Goal: Information Seeking & Learning: Learn about a topic

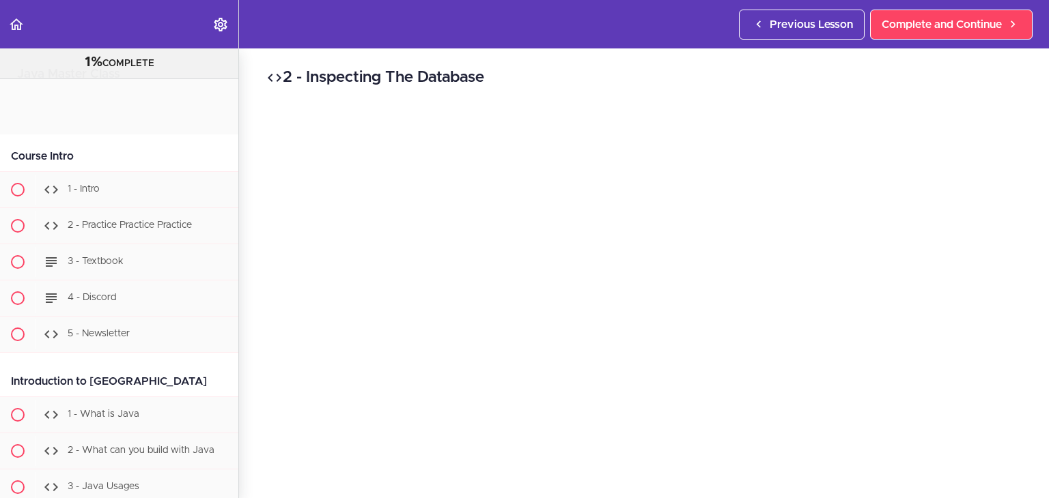
scroll to position [15311, 0]
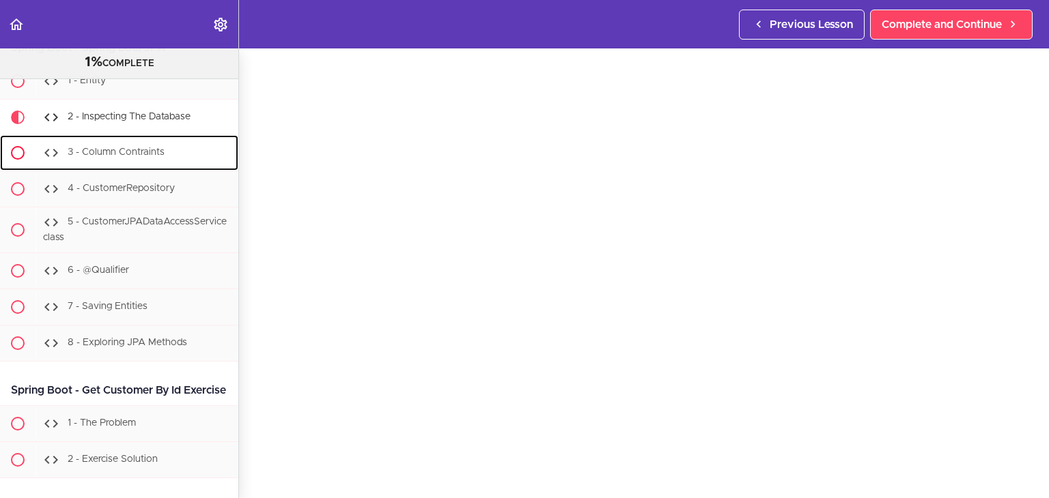
click at [128, 168] on div "3 - Column Contraints" at bounding box center [136, 153] width 203 height 30
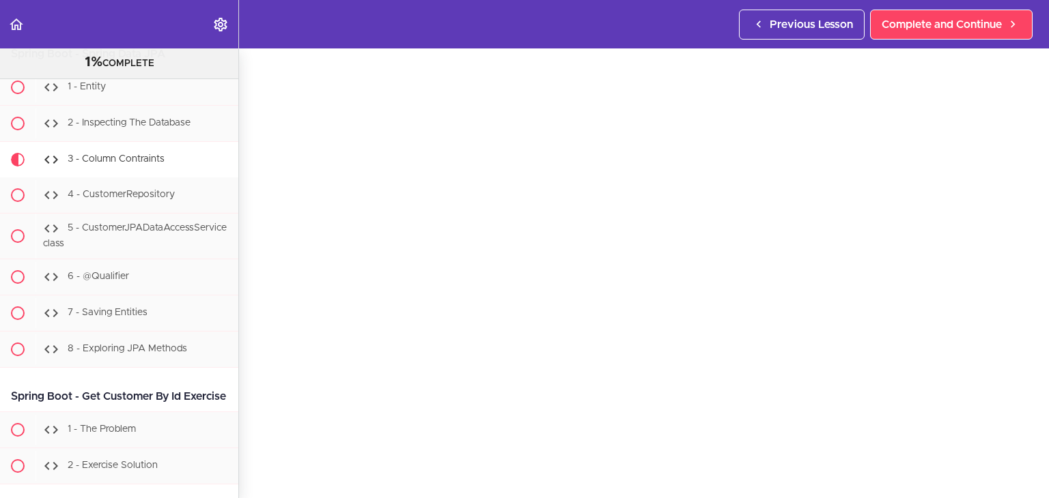
scroll to position [46, 0]
click at [160, 210] on div "4 - CustomerRepository" at bounding box center [136, 195] width 203 height 30
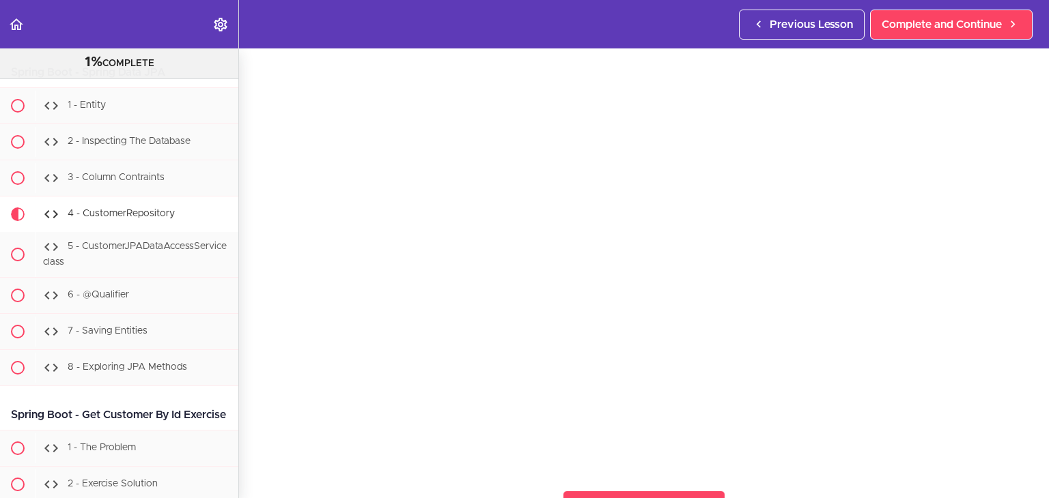
scroll to position [43, 0]
click at [111, 268] on span "5 - CustomerJPADataAccessService class" at bounding box center [135, 254] width 184 height 25
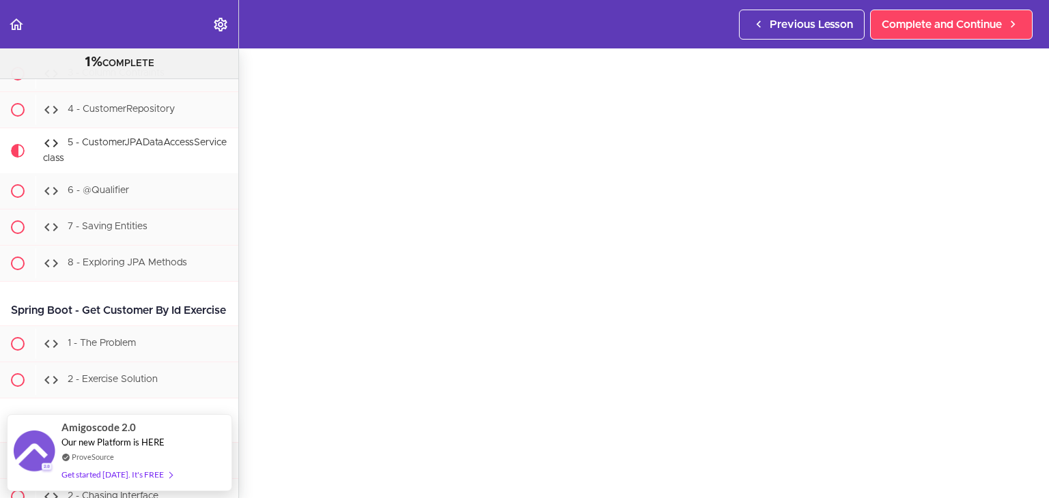
scroll to position [41, 0]
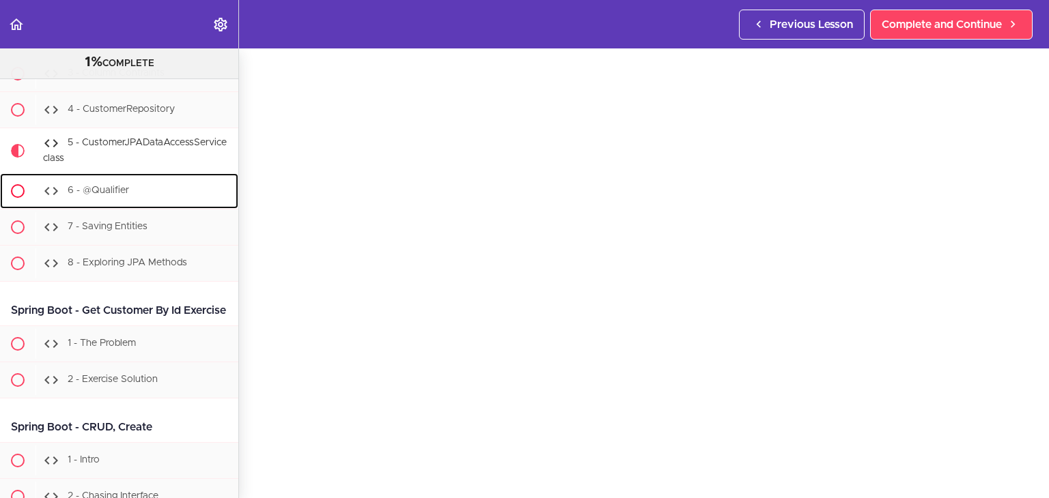
click at [79, 195] on span "6 - @Qualifier" at bounding box center [98, 191] width 61 height 10
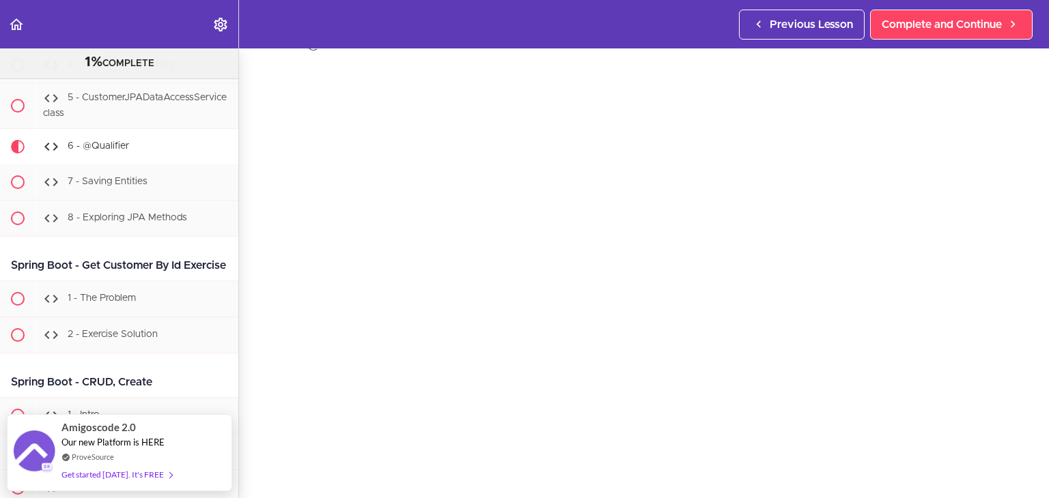
scroll to position [40, 0]
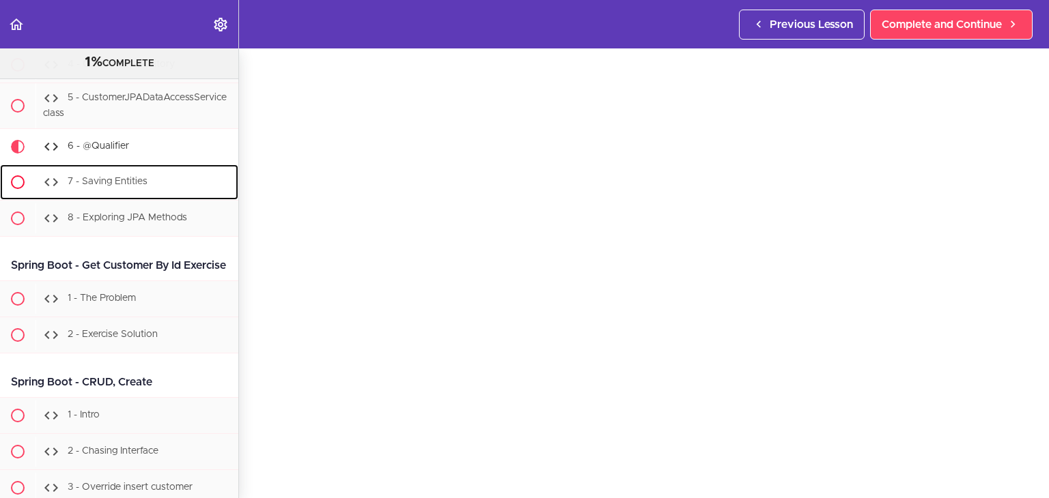
click at [106, 186] on span "7 - Saving Entities" at bounding box center [108, 182] width 80 height 10
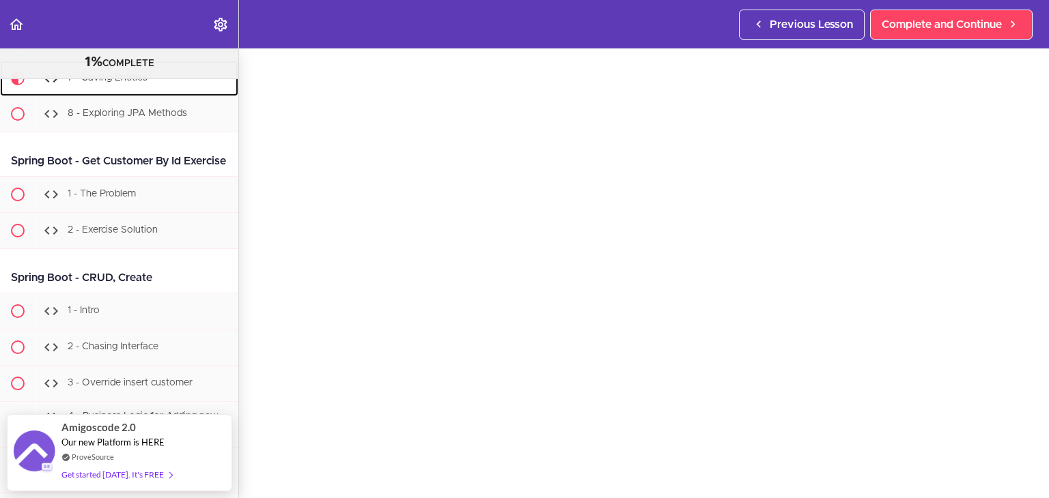
scroll to position [47, 0]
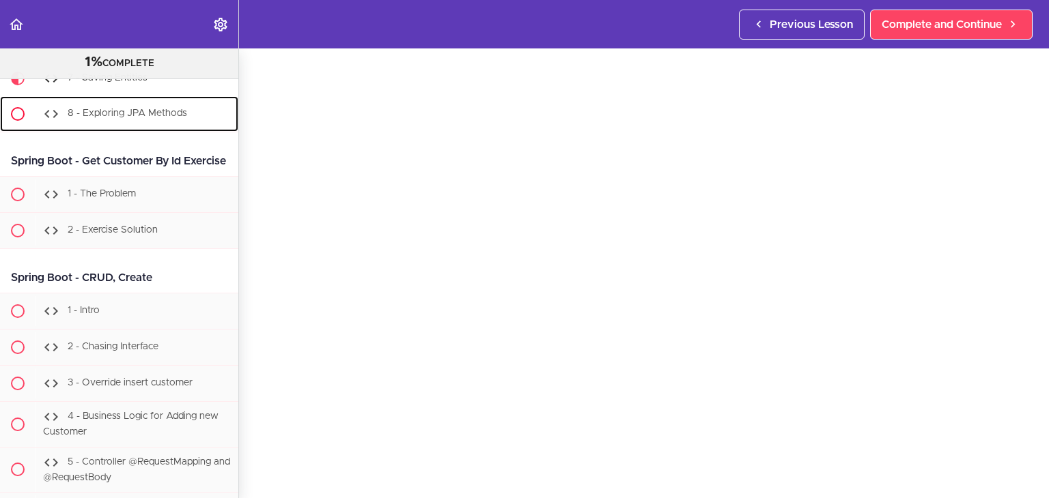
click at [137, 118] on span "8 - Exploring JPA Methods" at bounding box center [127, 114] width 119 height 10
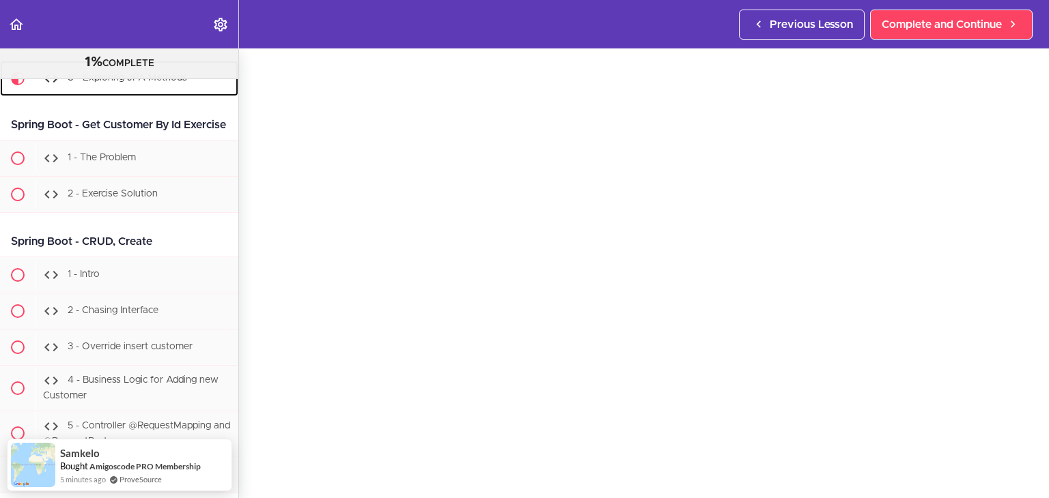
scroll to position [49, 0]
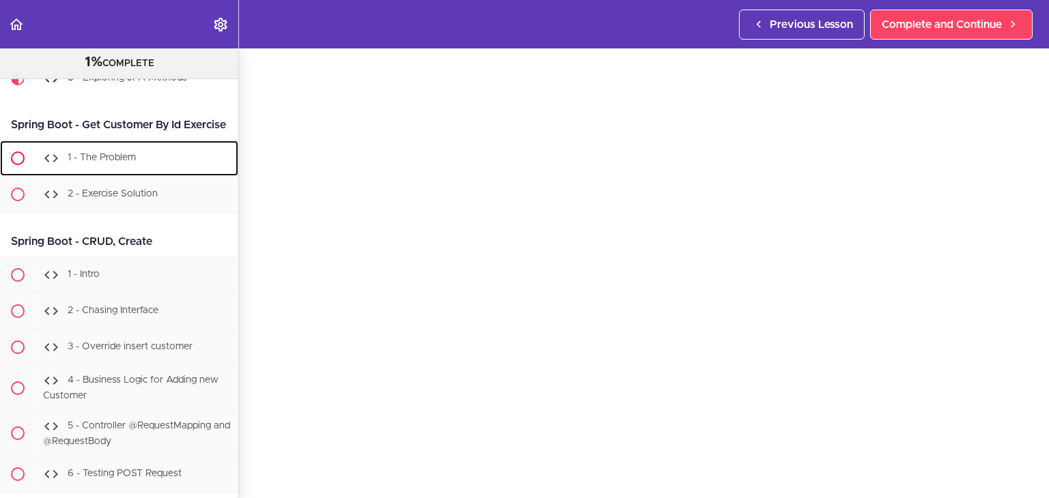
click at [112, 173] on div "1 - The Problem" at bounding box center [136, 158] width 203 height 30
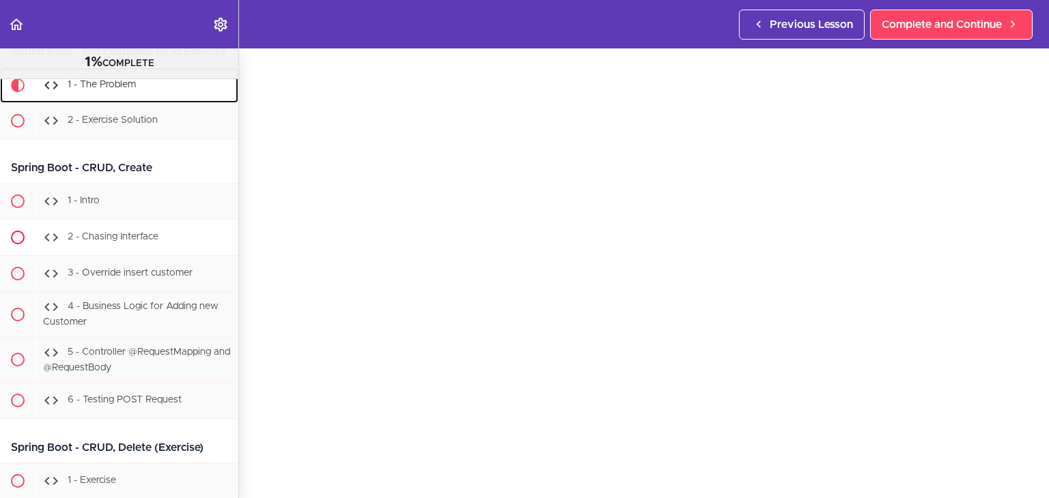
scroll to position [15652, 0]
click at [139, 123] on span "2 - Exercise Solution" at bounding box center [113, 118] width 90 height 10
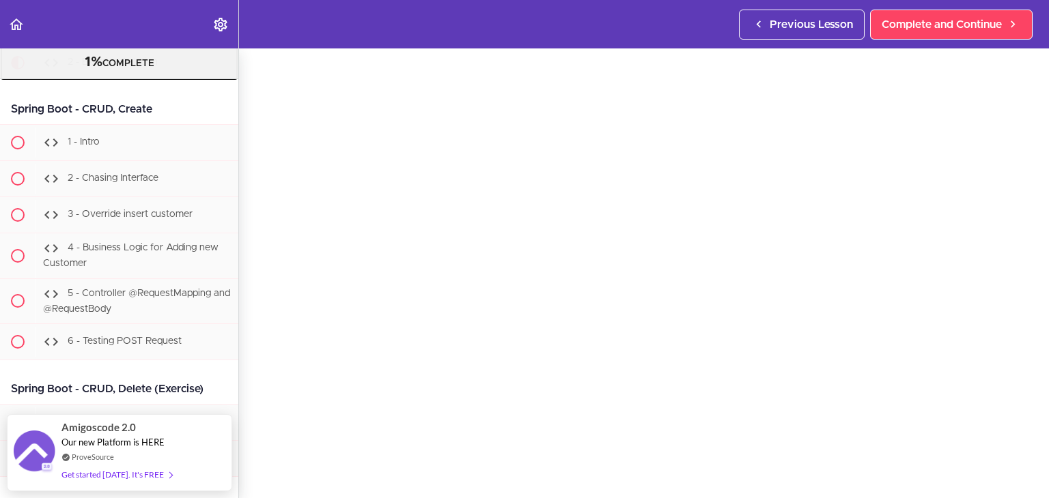
scroll to position [48, 0]
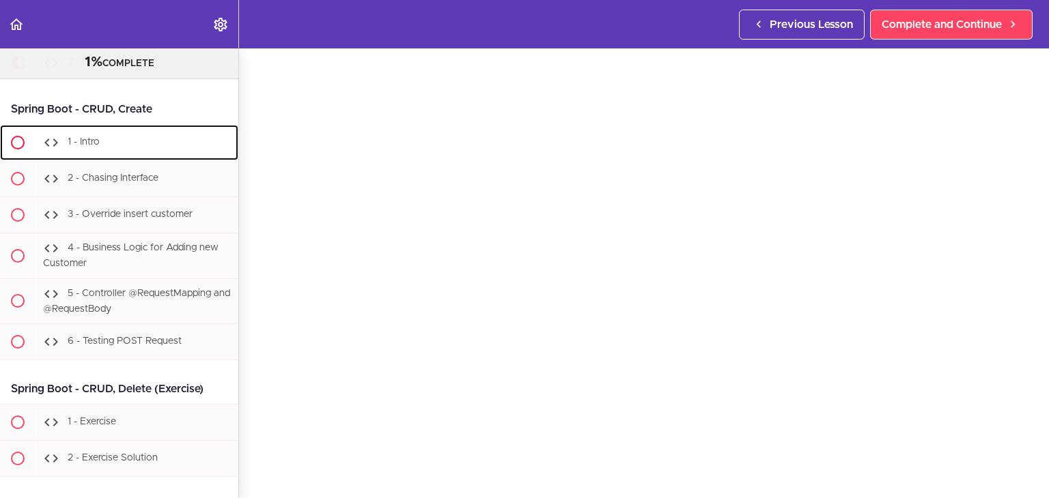
click at [113, 158] on div "1 - Intro" at bounding box center [136, 143] width 203 height 30
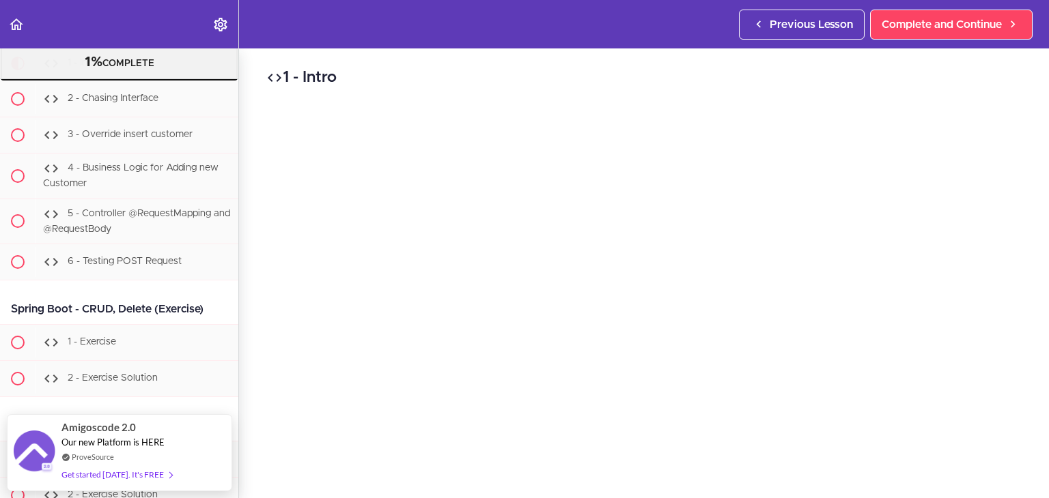
scroll to position [15758, 0]
